Goal: Task Accomplishment & Management: Manage account settings

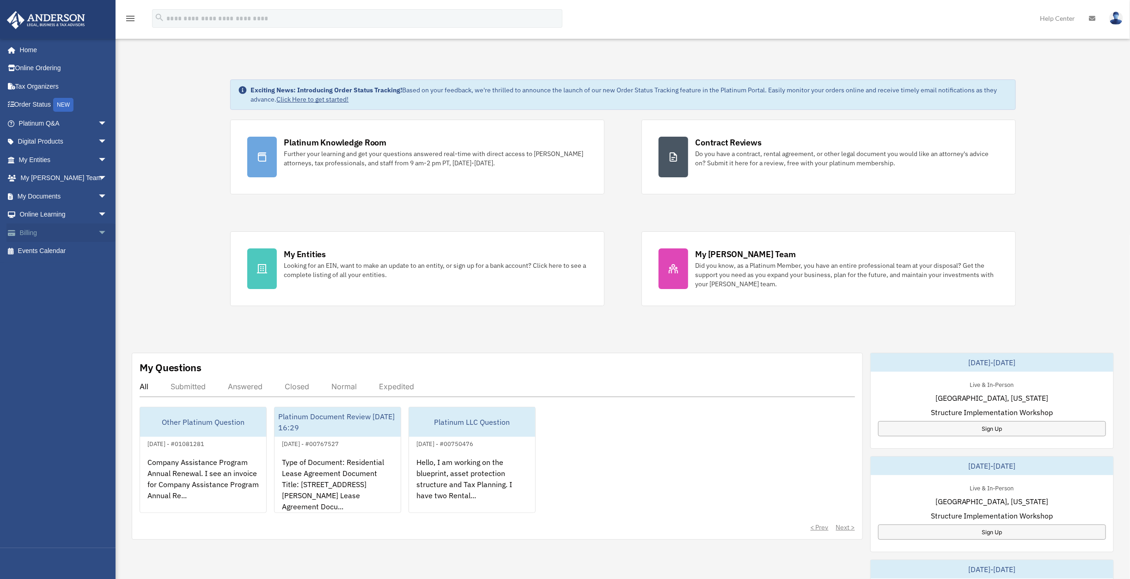
click at [31, 229] on link "Billing arrow_drop_down" at bounding box center [63, 233] width 115 height 18
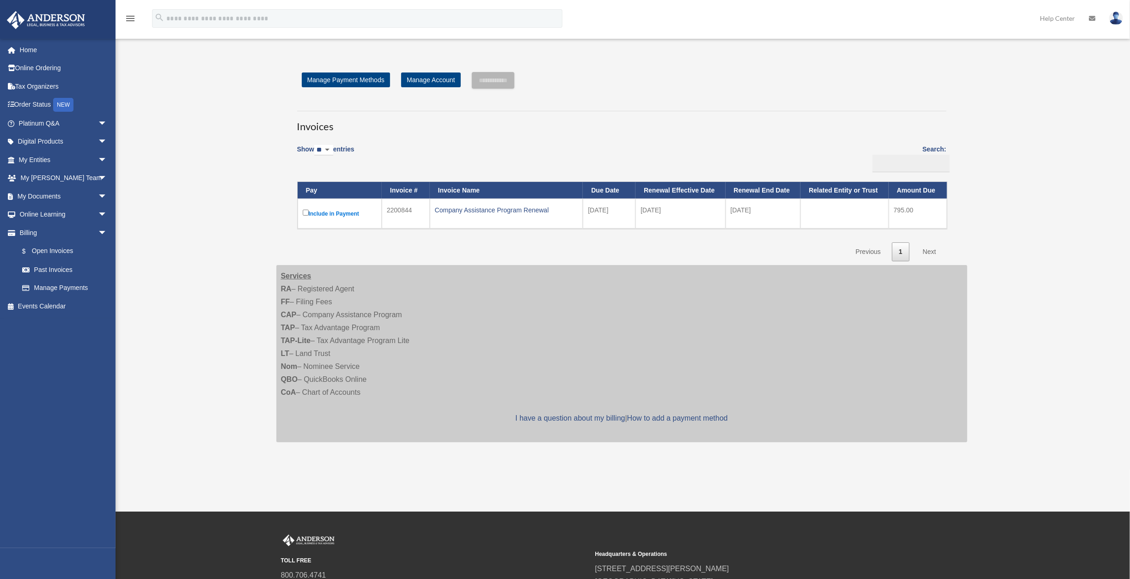
click at [340, 214] on label "Include in Payment" at bounding box center [340, 214] width 74 height 12
click at [489, 207] on div "Company Assistance Program Renewal" at bounding box center [506, 210] width 143 height 13
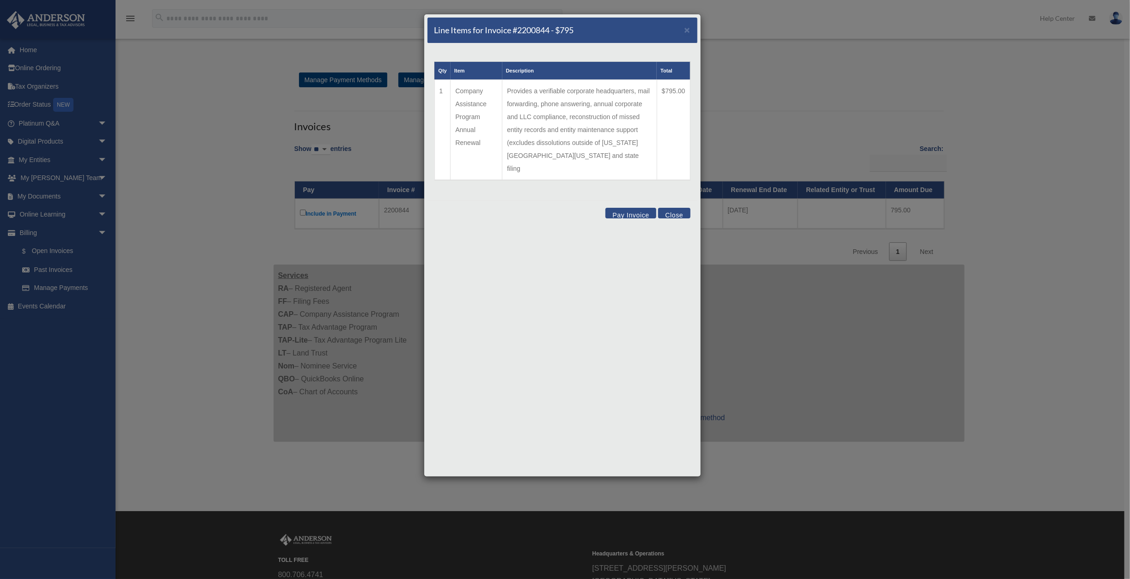
click at [634, 208] on button "Pay Invoice" at bounding box center [630, 213] width 51 height 11
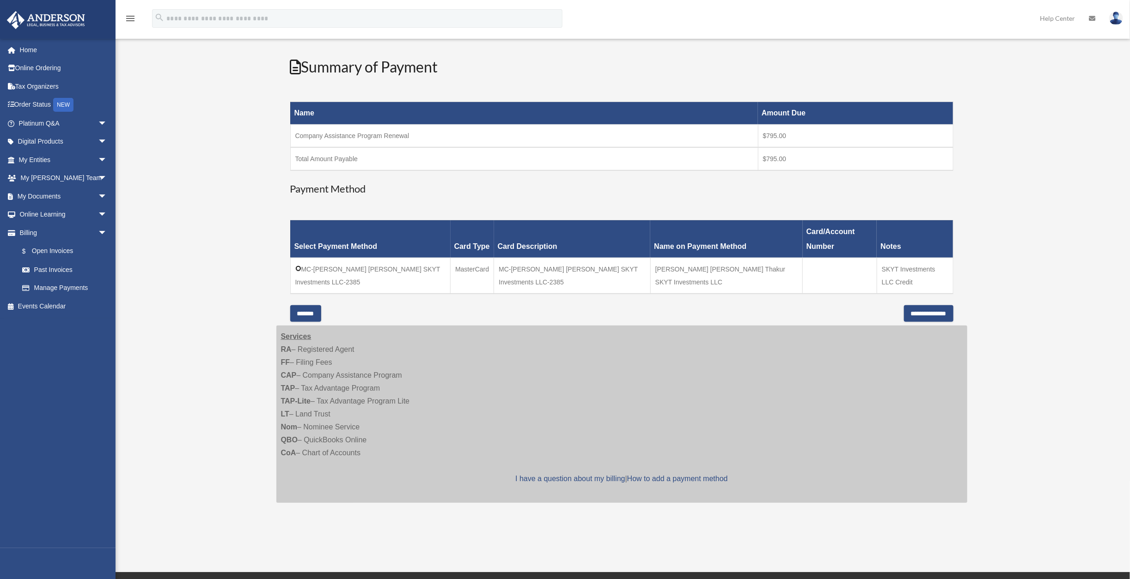
scroll to position [111, 0]
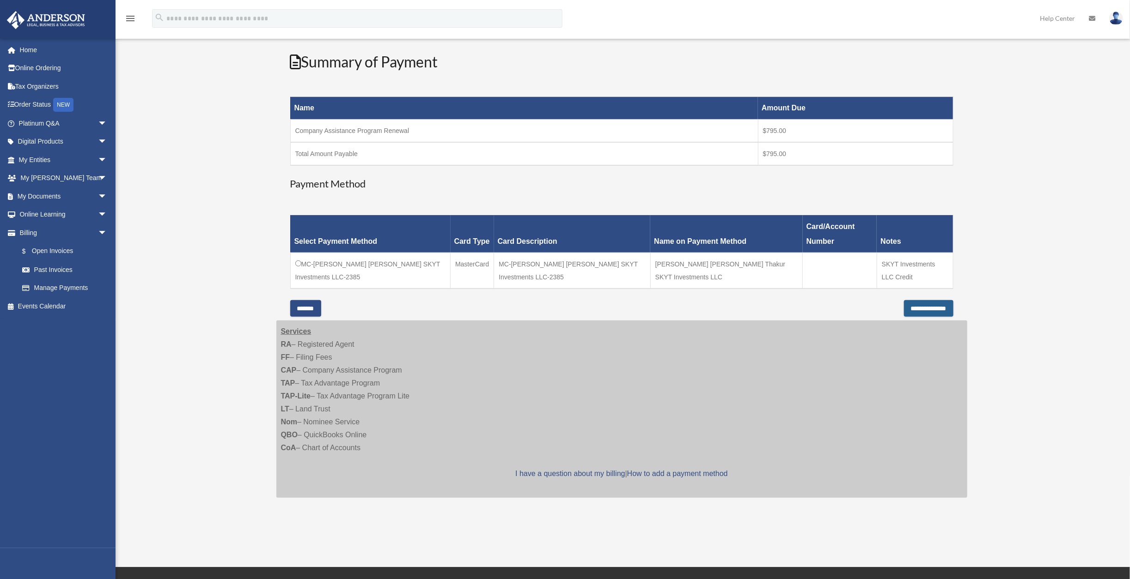
click at [924, 308] on input "**********" at bounding box center [928, 308] width 49 height 17
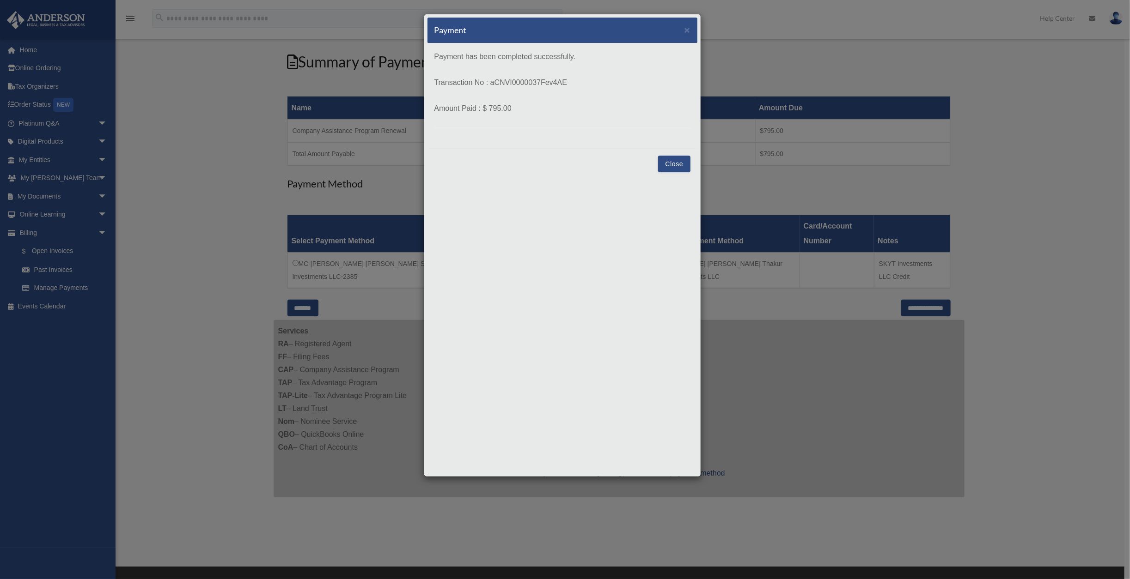
click at [666, 161] on button "Close" at bounding box center [674, 164] width 32 height 17
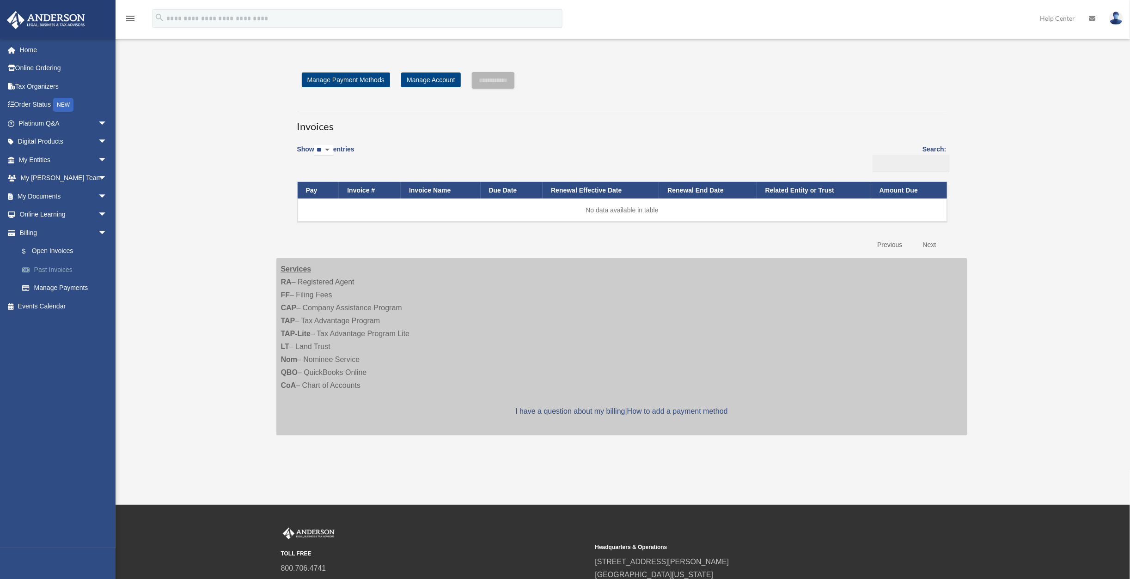
click at [62, 270] on link "Past Invoices" at bounding box center [67, 270] width 108 height 18
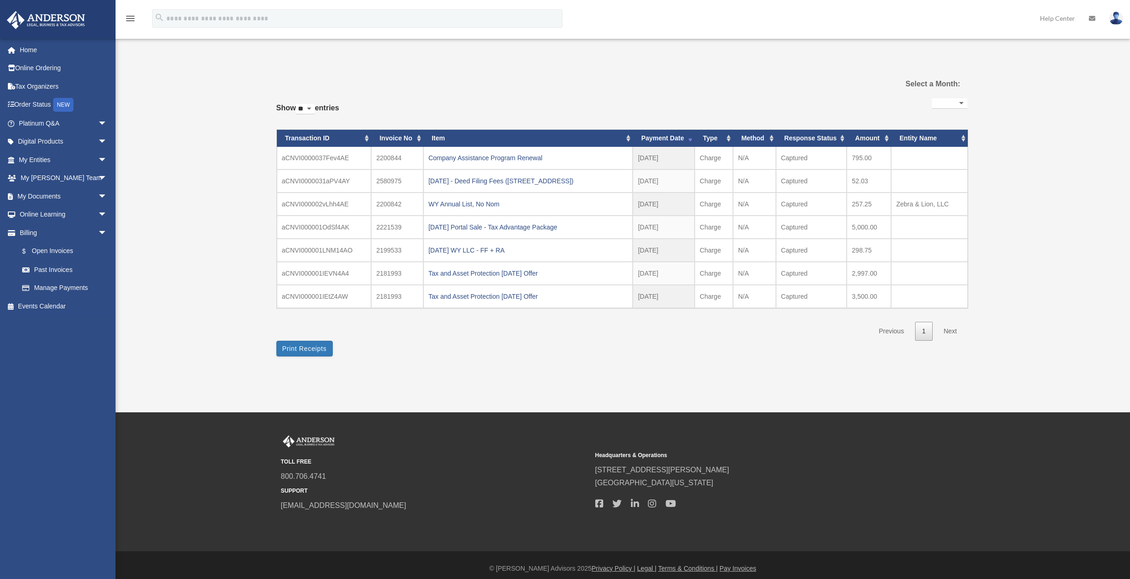
select select
click at [496, 158] on div "Company Assistance Program Renewal" at bounding box center [527, 158] width 199 height 13
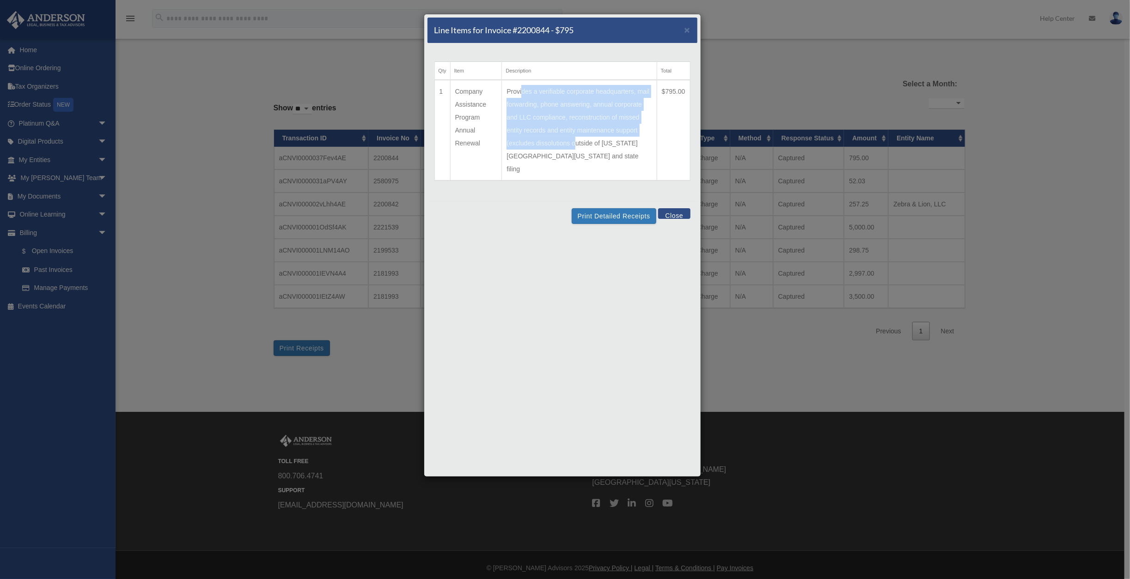
drag, startPoint x: 522, startPoint y: 89, endPoint x: 602, endPoint y: 147, distance: 99.2
click at [600, 144] on td "Provides a verifiable corporate headquarters, mail forwarding, phone answering,…" at bounding box center [579, 130] width 155 height 101
click at [607, 155] on td "Provides a verifiable corporate headquarters, mail forwarding, phone answering,…" at bounding box center [579, 130] width 155 height 101
click at [676, 208] on button "Close" at bounding box center [674, 213] width 32 height 11
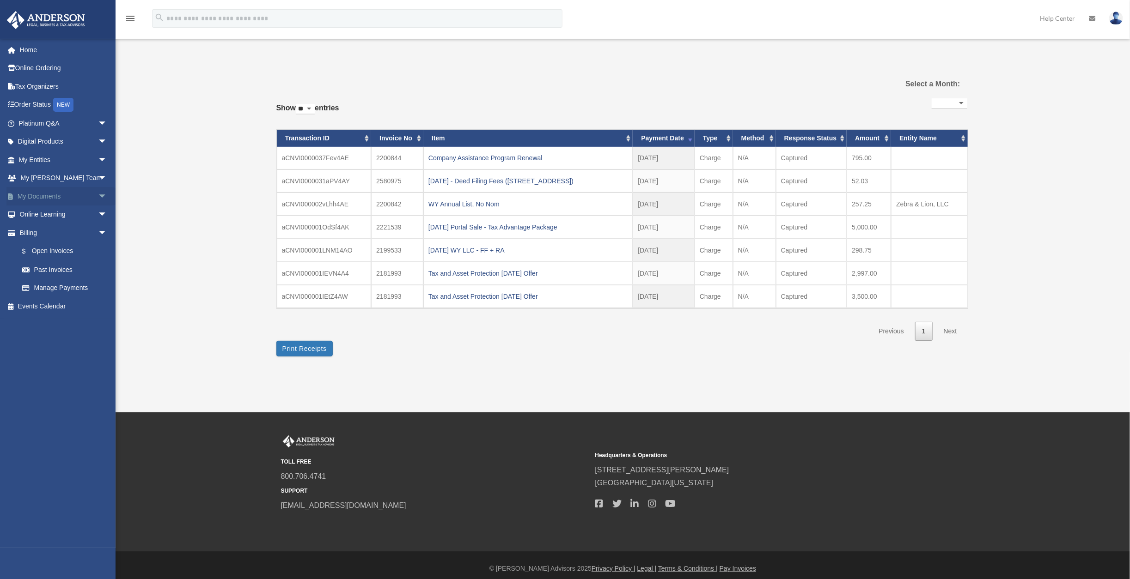
click at [98, 193] on span "arrow_drop_down" at bounding box center [107, 196] width 18 height 19
click at [33, 217] on link "Box" at bounding box center [67, 215] width 108 height 18
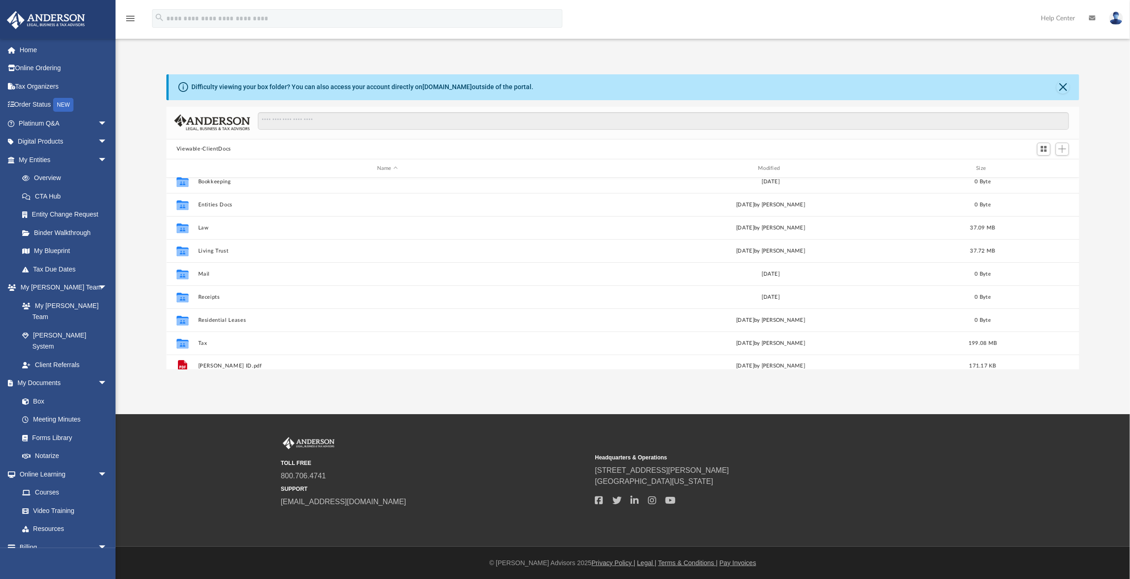
scroll to position [16, 0]
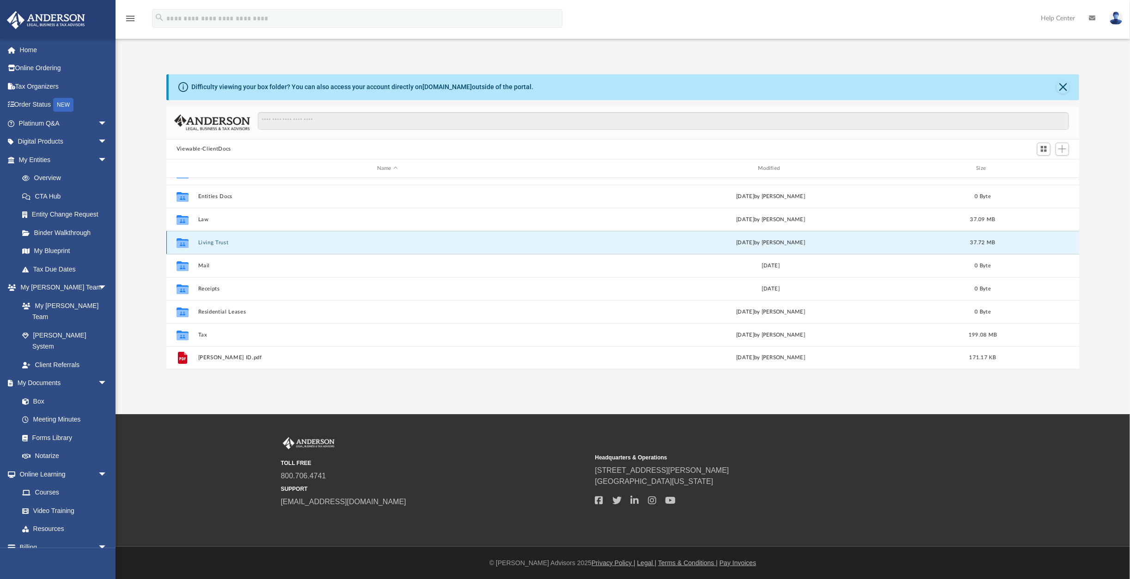
click at [210, 241] on button "Living Trust" at bounding box center [387, 243] width 379 height 6
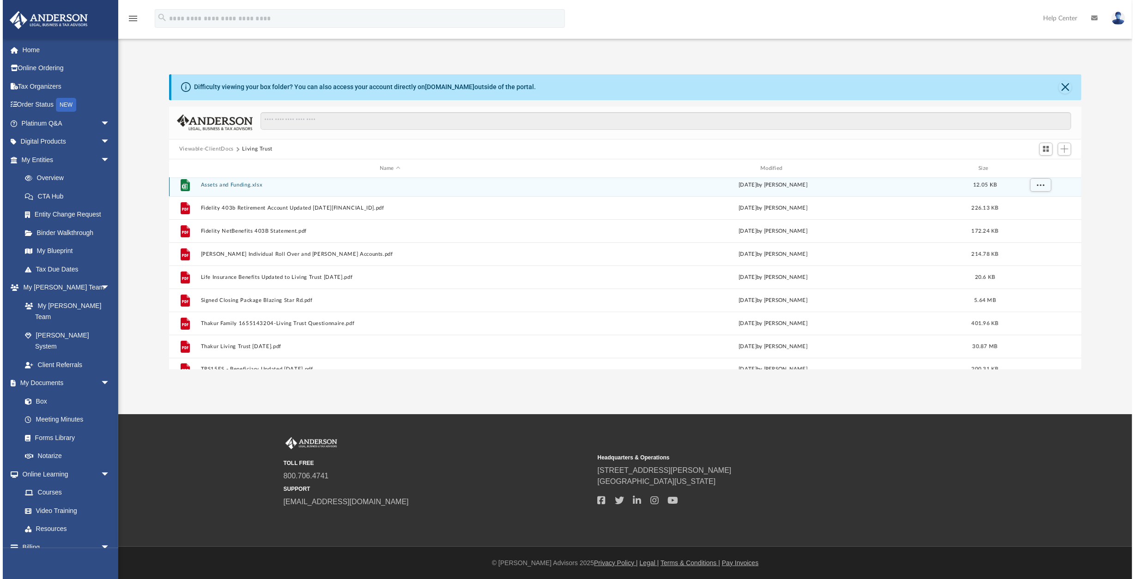
scroll to position [0, 0]
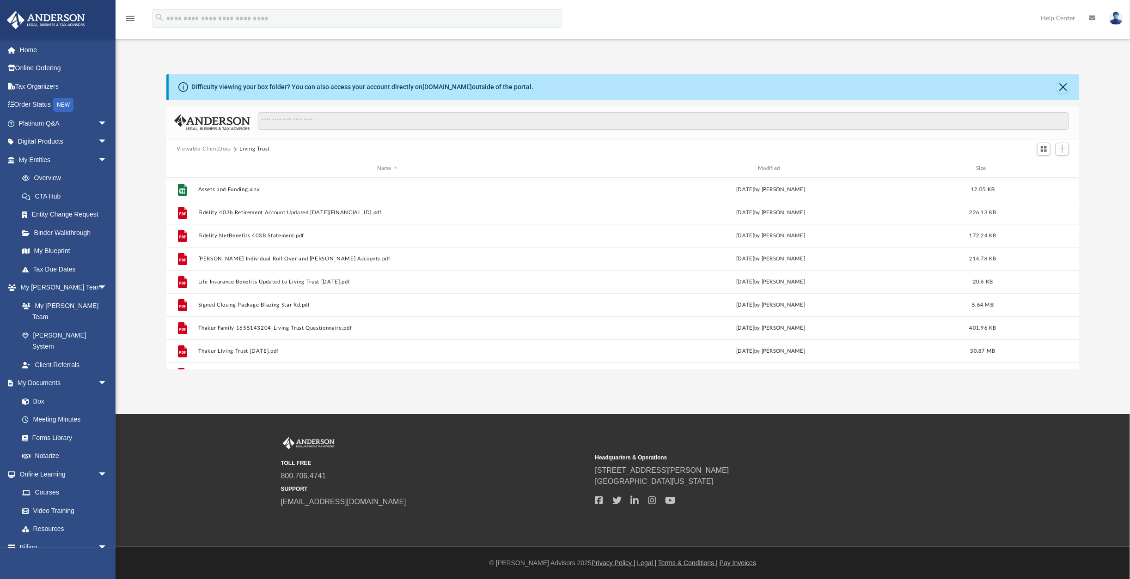
click at [221, 150] on button "Viewable-ClientDocs" at bounding box center [203, 149] width 55 height 8
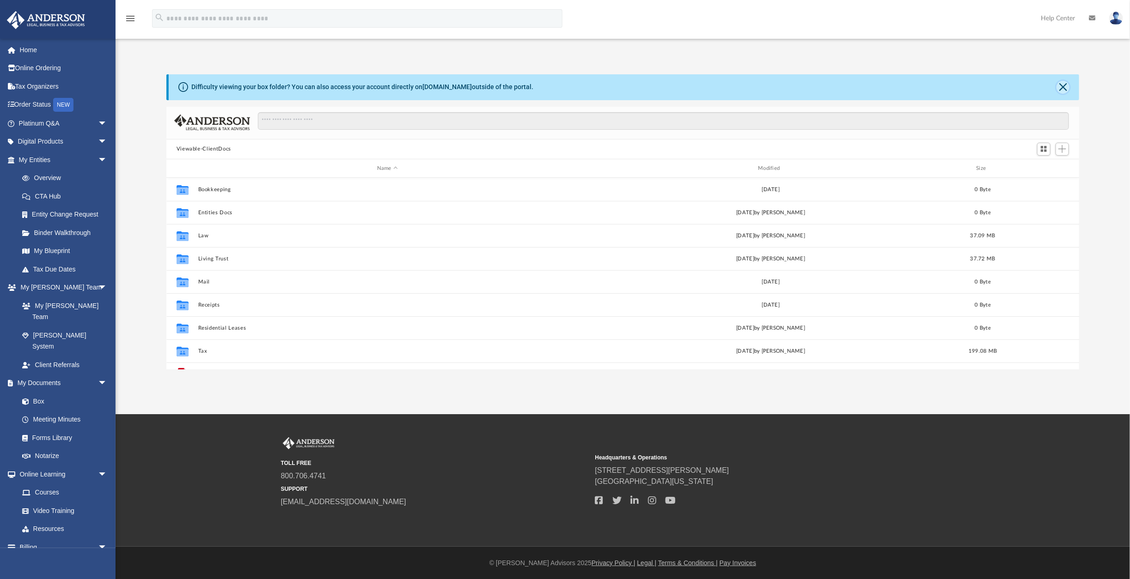
click at [1059, 91] on button "Close" at bounding box center [1062, 87] width 13 height 13
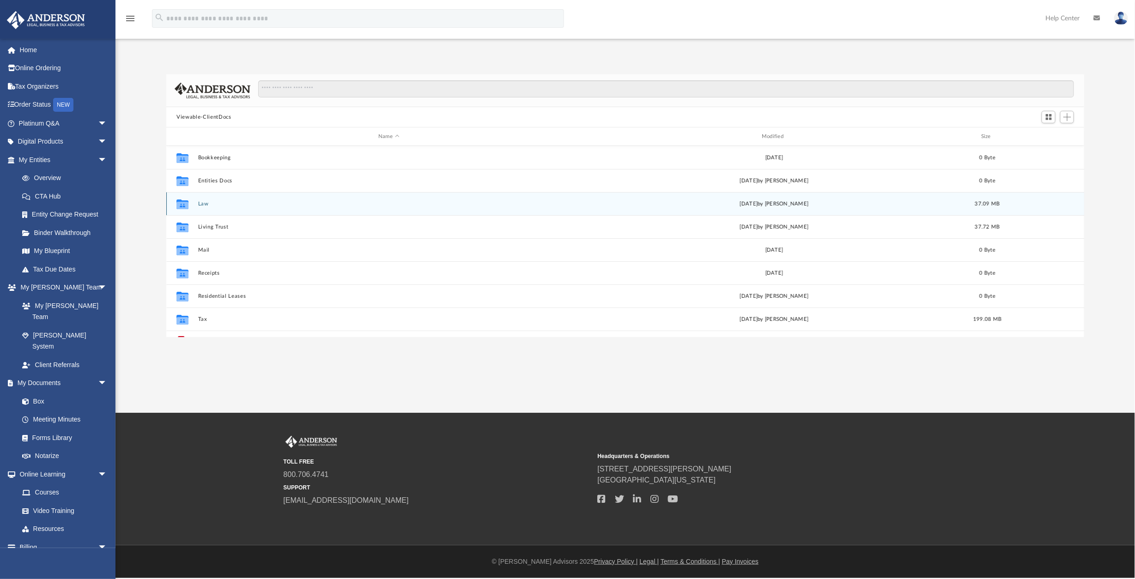
click at [200, 203] on button "Law" at bounding box center [389, 204] width 382 height 6
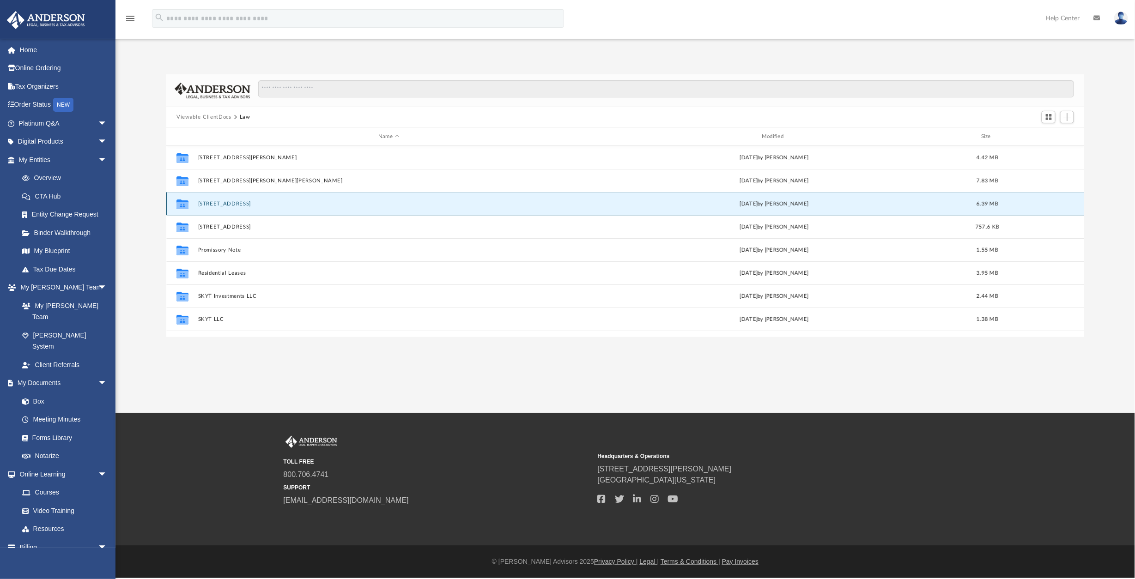
click at [279, 202] on button "5682 Blazing Star Rd Frisco TX 75036" at bounding box center [389, 204] width 382 height 6
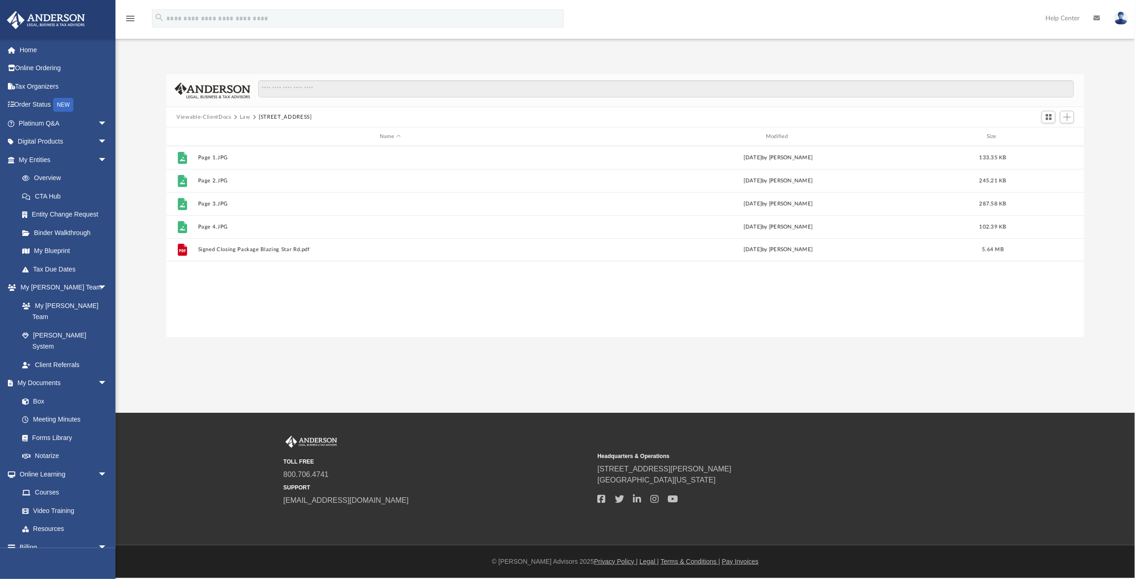
click at [242, 115] on button "Law" at bounding box center [245, 117] width 11 height 8
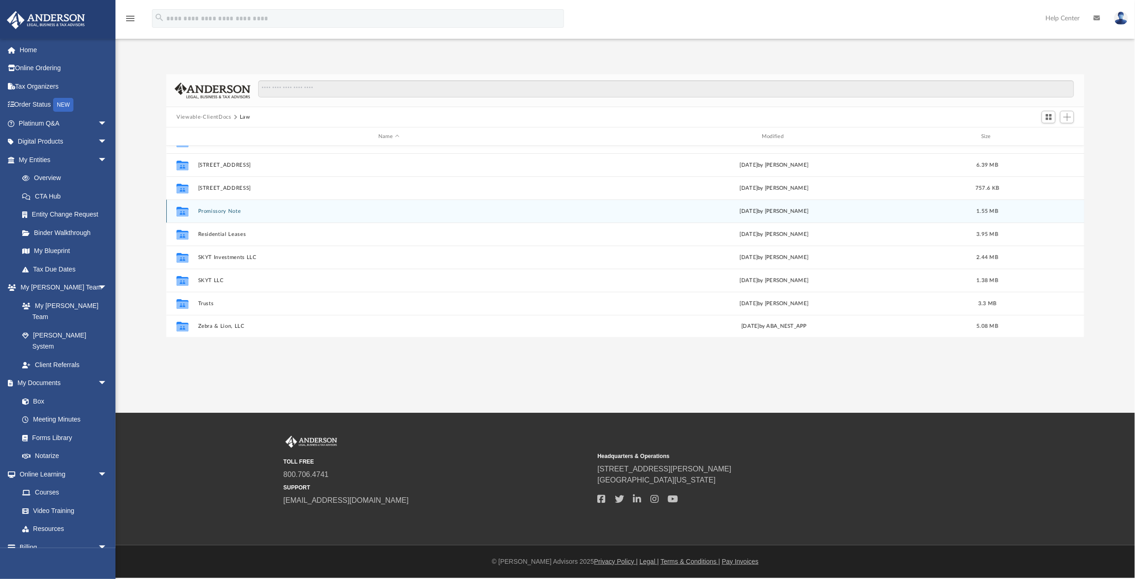
scroll to position [39, 0]
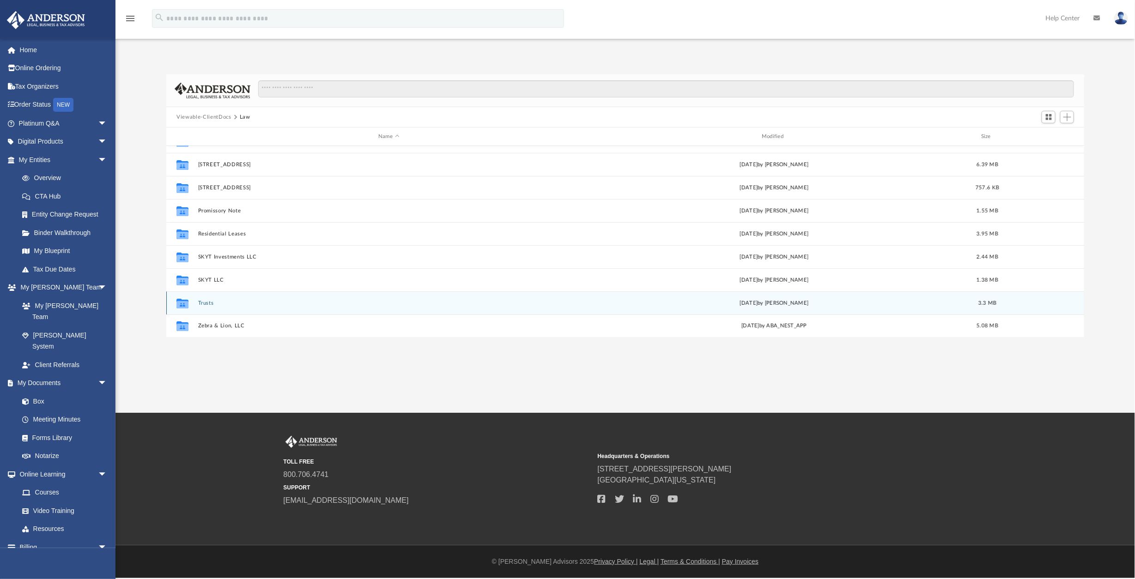
click at [202, 299] on div "Collaborated Folder Trusts Tue Sep 9 2025 by Cora Melot 3.3 MB" at bounding box center [625, 303] width 918 height 23
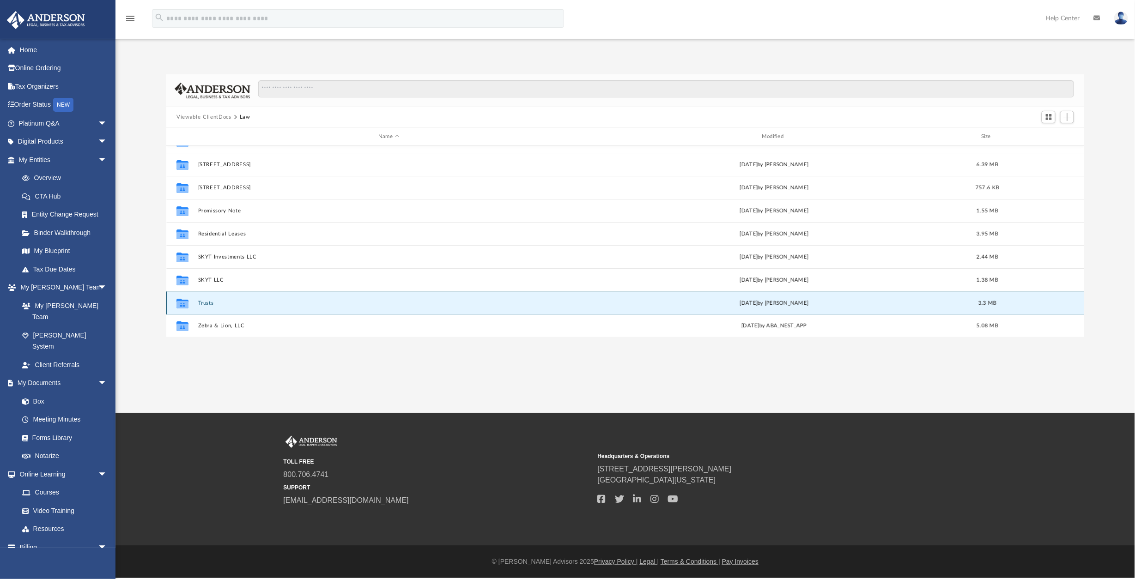
click at [203, 300] on button "Trusts" at bounding box center [389, 303] width 382 height 6
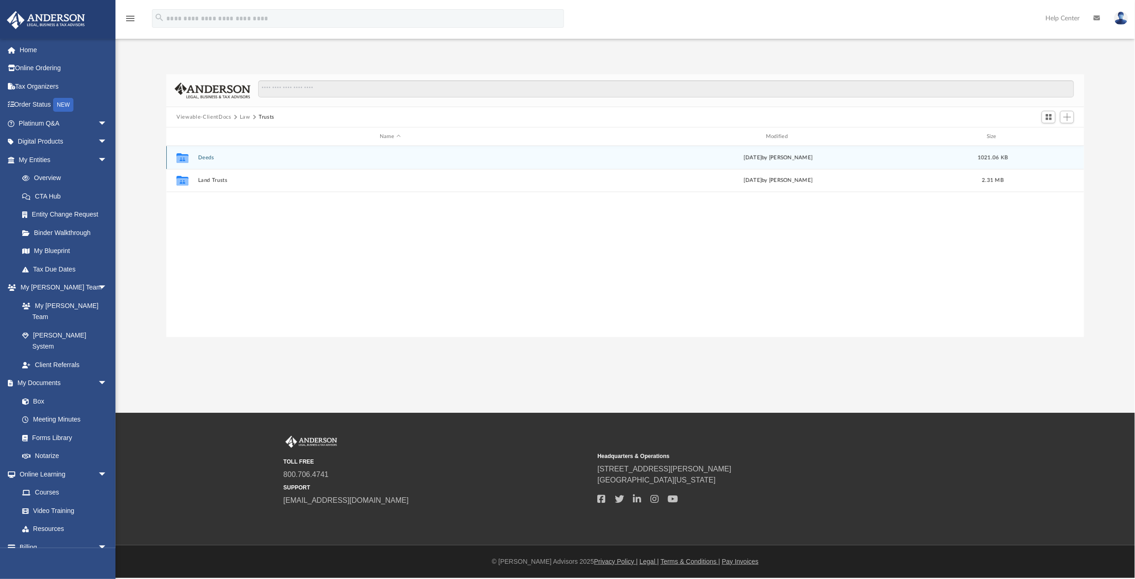
scroll to position [0, 0]
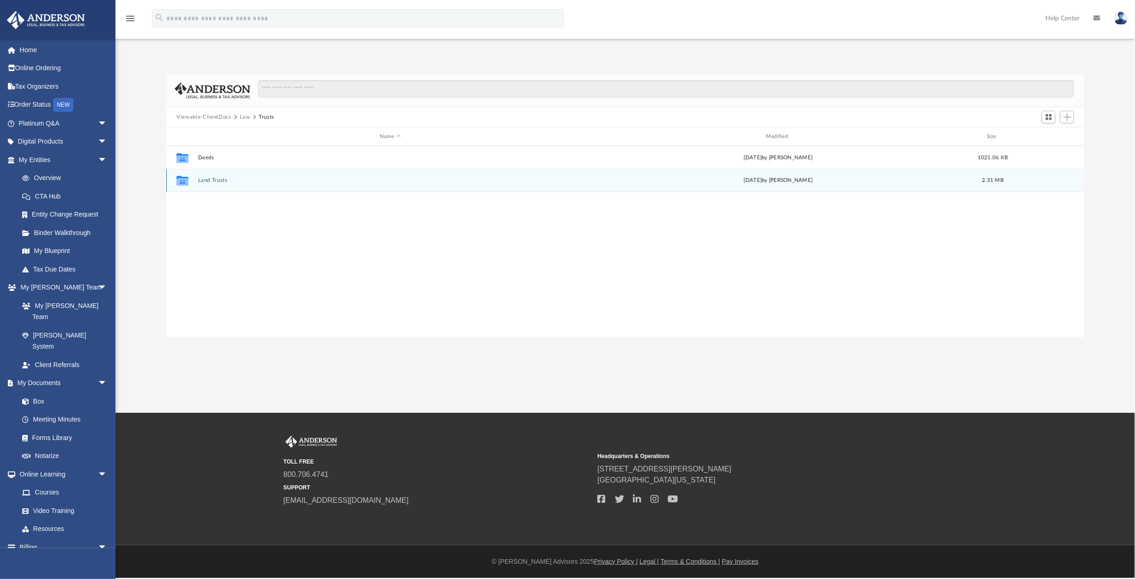
click at [220, 182] on button "Land Trusts" at bounding box center [390, 180] width 384 height 6
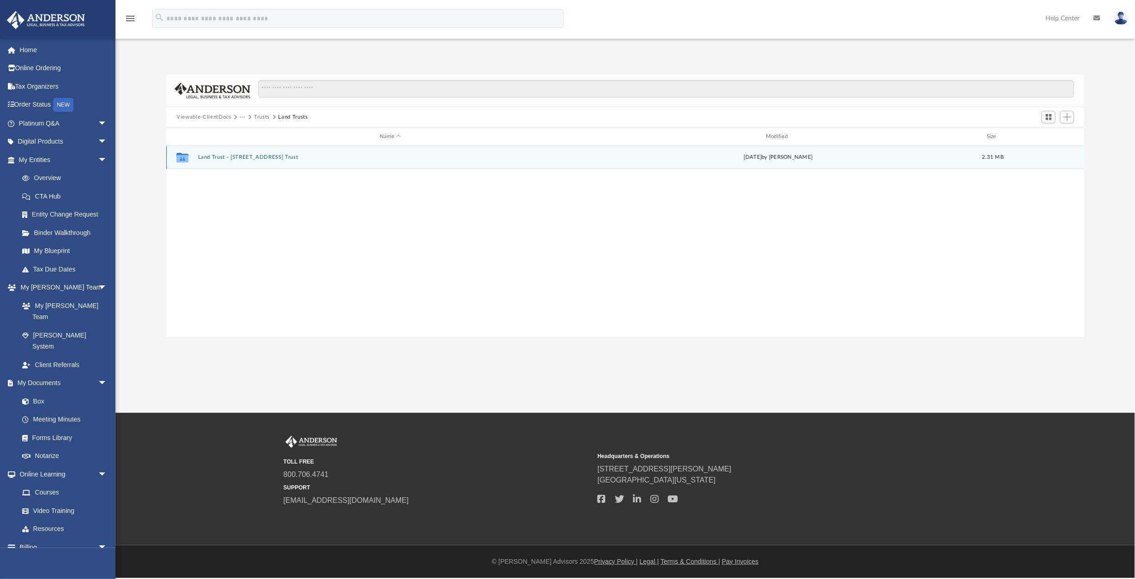
click at [277, 158] on button "Land Trust - 5682 Blazing Star Road Trust" at bounding box center [390, 157] width 384 height 6
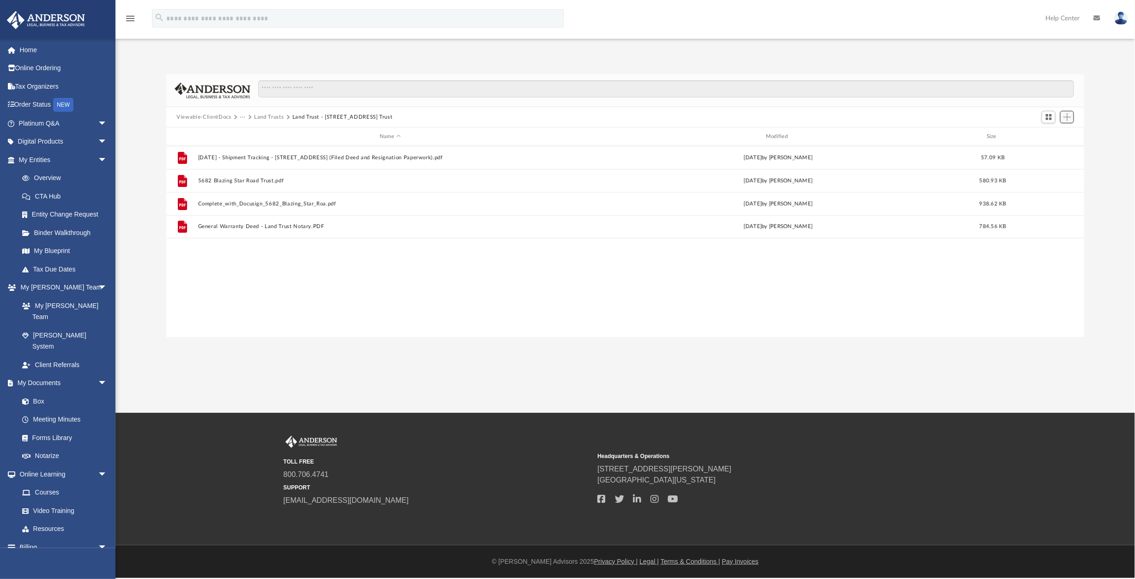
click at [1069, 118] on span "Add" at bounding box center [1067, 117] width 8 height 8
click at [1052, 134] on li "Upload" at bounding box center [1054, 136] width 30 height 10
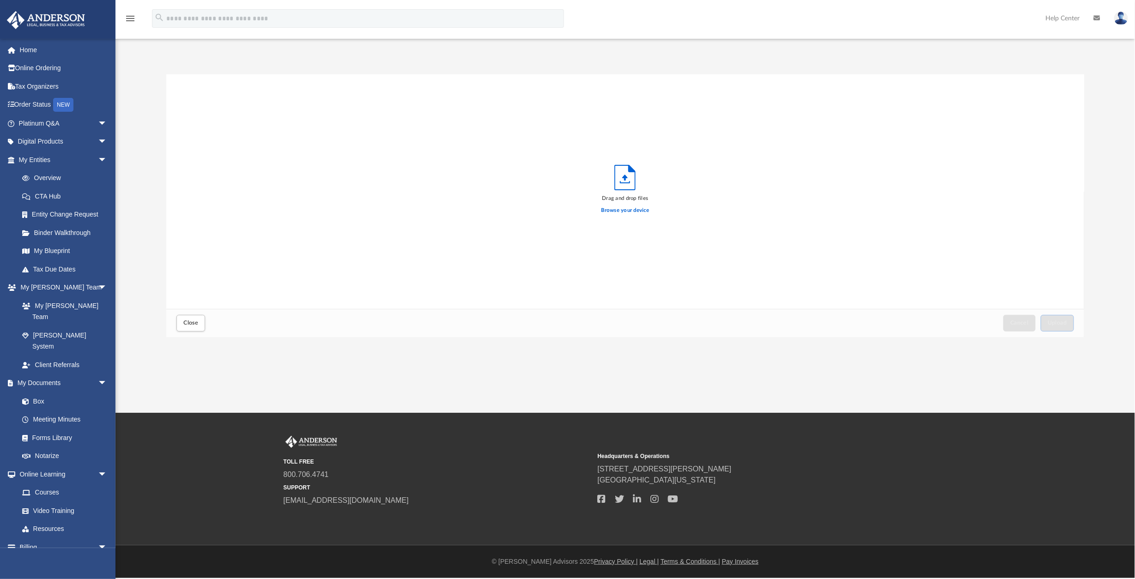
scroll to position [229, 912]
click at [1067, 323] on span "Upload" at bounding box center [1057, 323] width 19 height 6
click at [185, 325] on span "Close" at bounding box center [190, 323] width 15 height 6
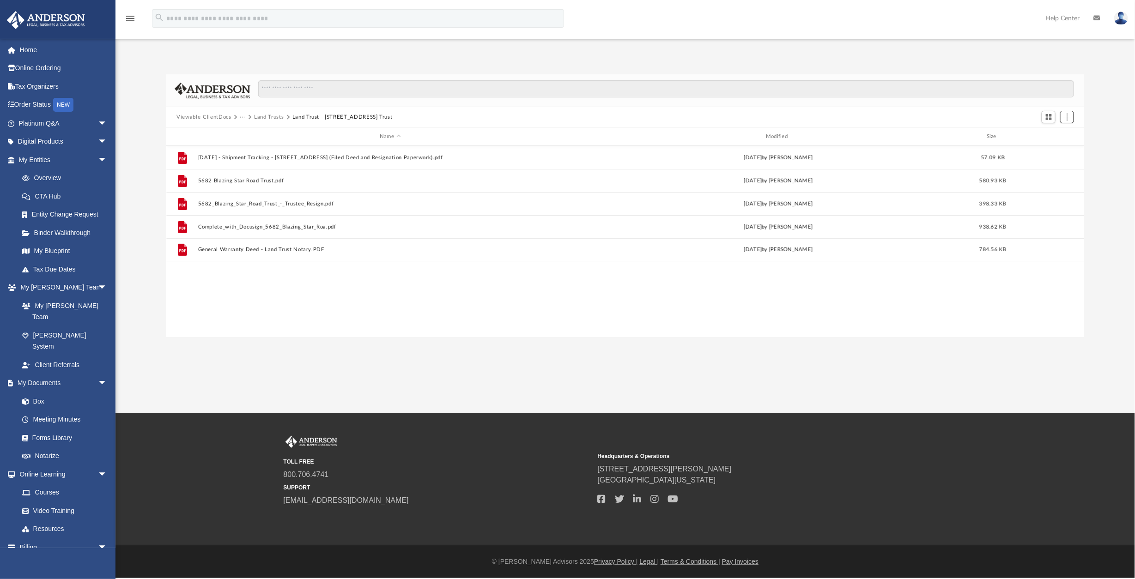
scroll to position [204, 912]
click at [92, 53] on link "Home" at bounding box center [63, 50] width 115 height 18
